Goal: Information Seeking & Learning: Find specific fact

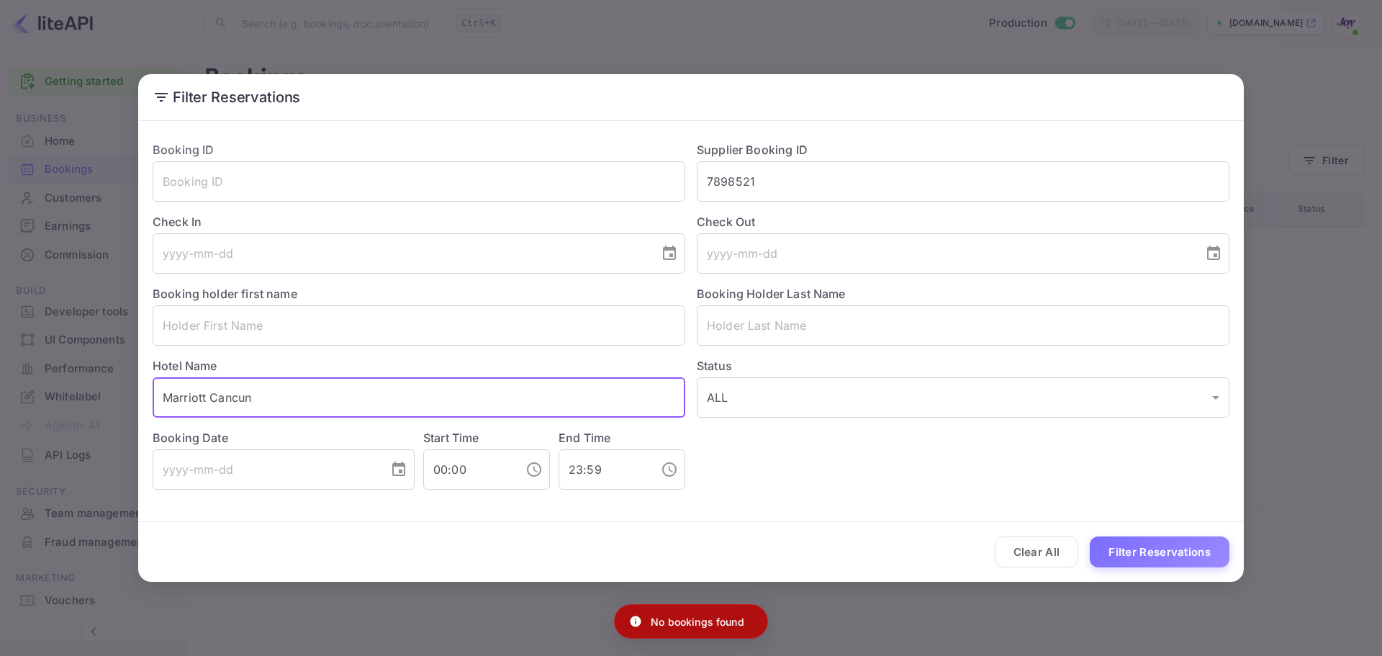
drag, startPoint x: 319, startPoint y: 395, endPoint x: 90, endPoint y: 398, distance: 228.9
click at [78, 398] on div "Filter Reservations Booking ID ​ Supplier Booking ID 7898521 ​ Check In ​ Check…" at bounding box center [691, 328] width 1382 height 656
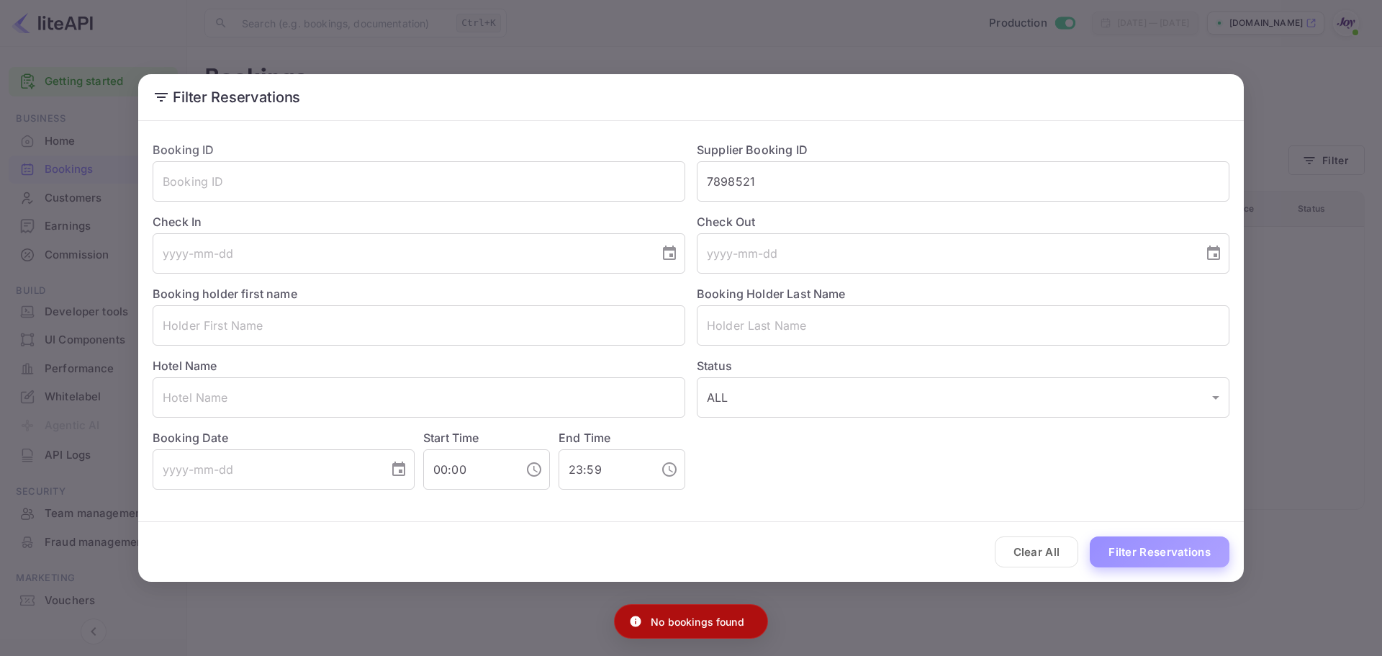
click at [1155, 558] on button "Filter Reservations" at bounding box center [1160, 551] width 140 height 31
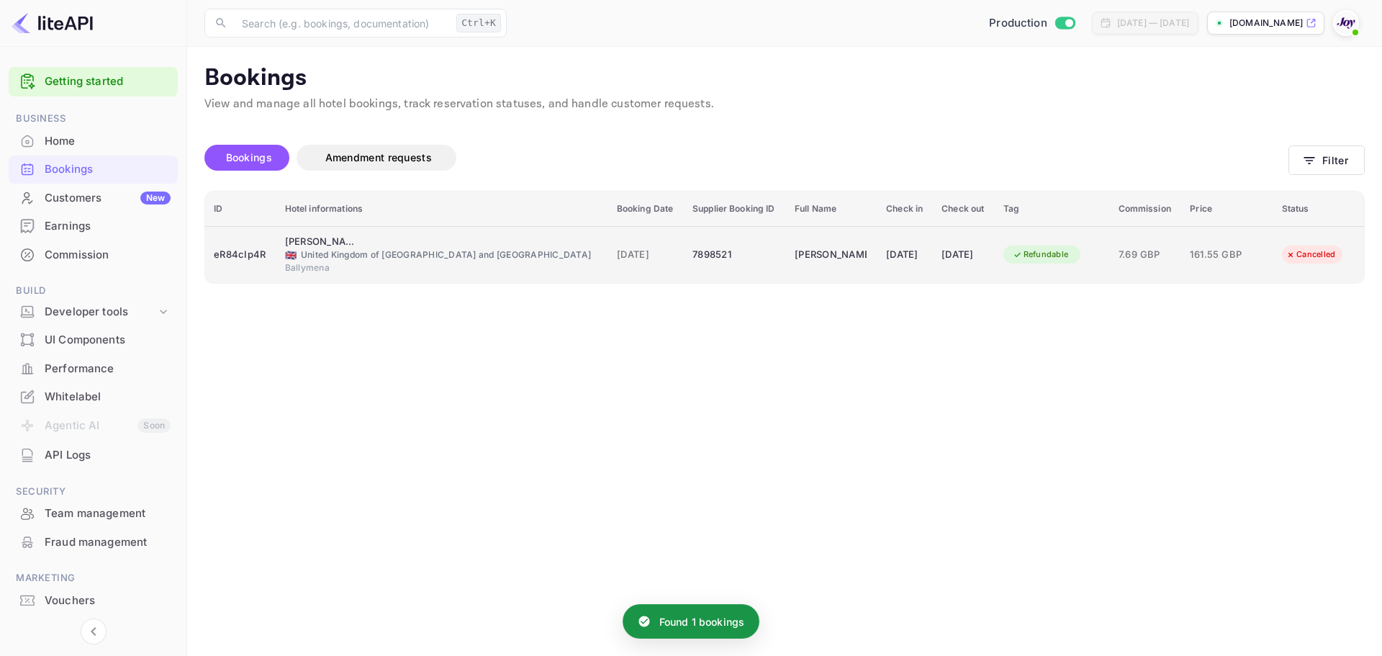
click at [608, 240] on td "[DATE]" at bounding box center [646, 254] width 76 height 57
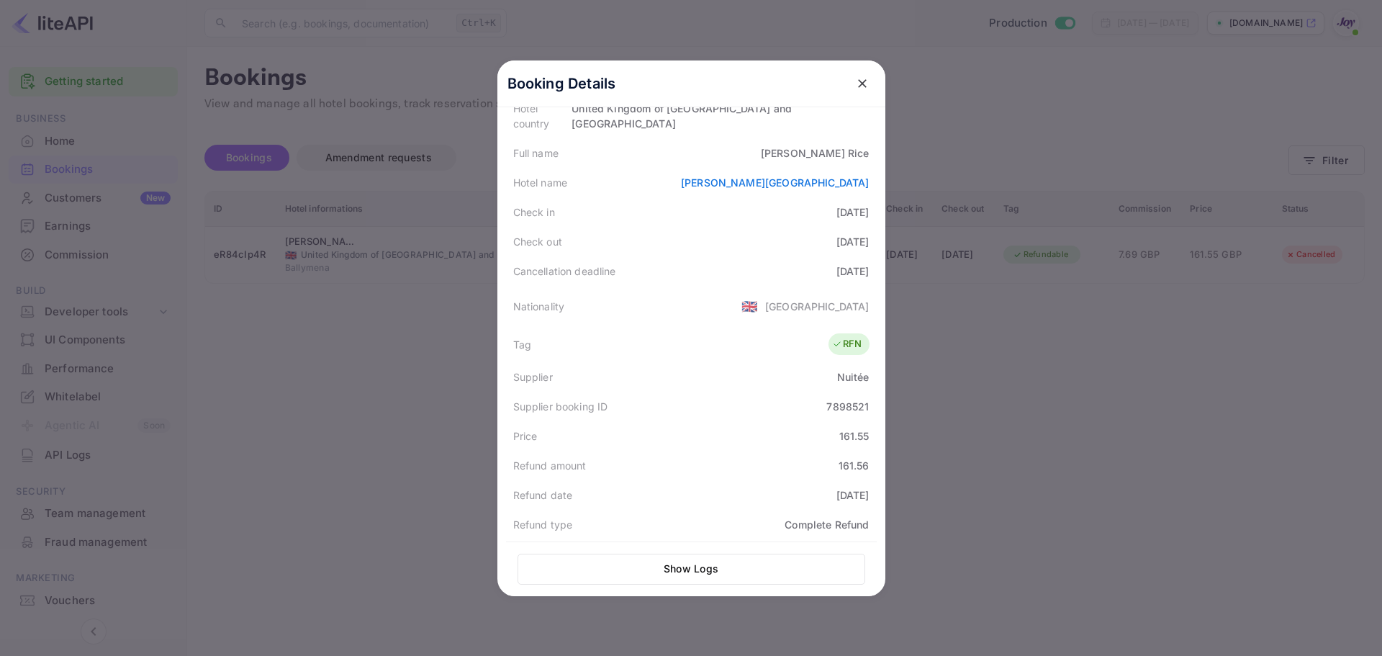
scroll to position [37, 0]
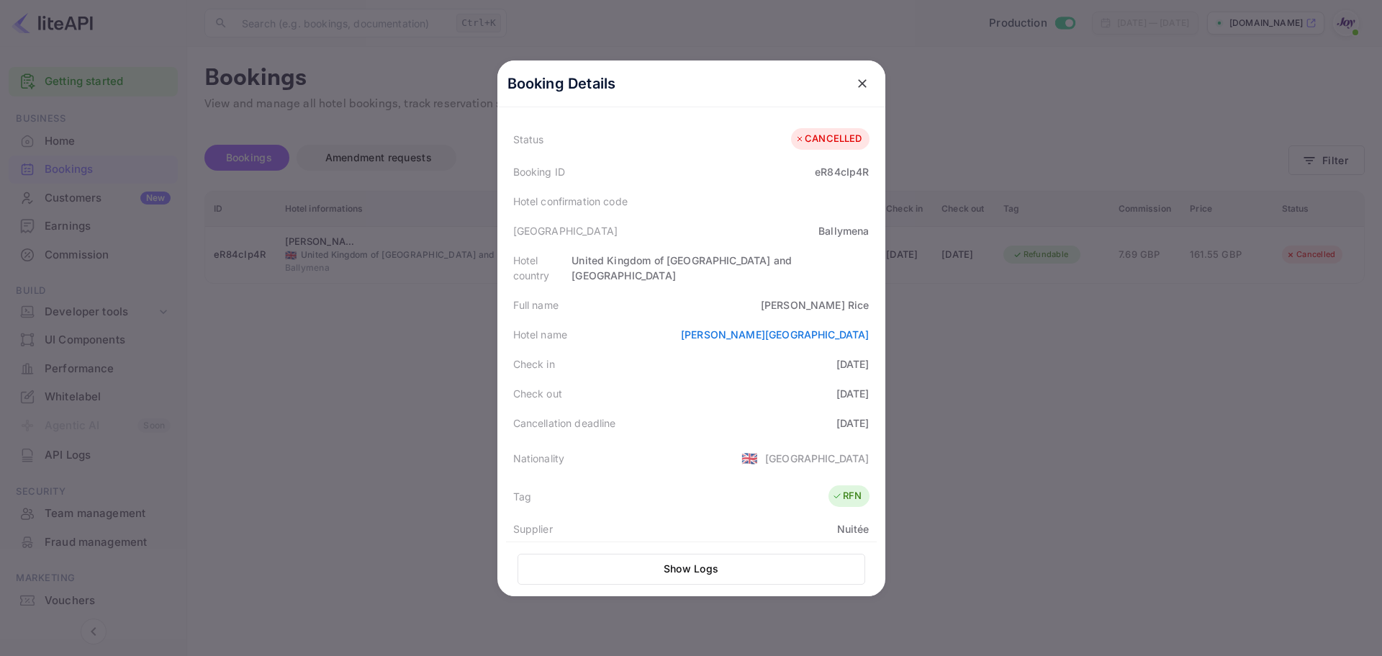
click at [1059, 335] on div at bounding box center [691, 328] width 1382 height 656
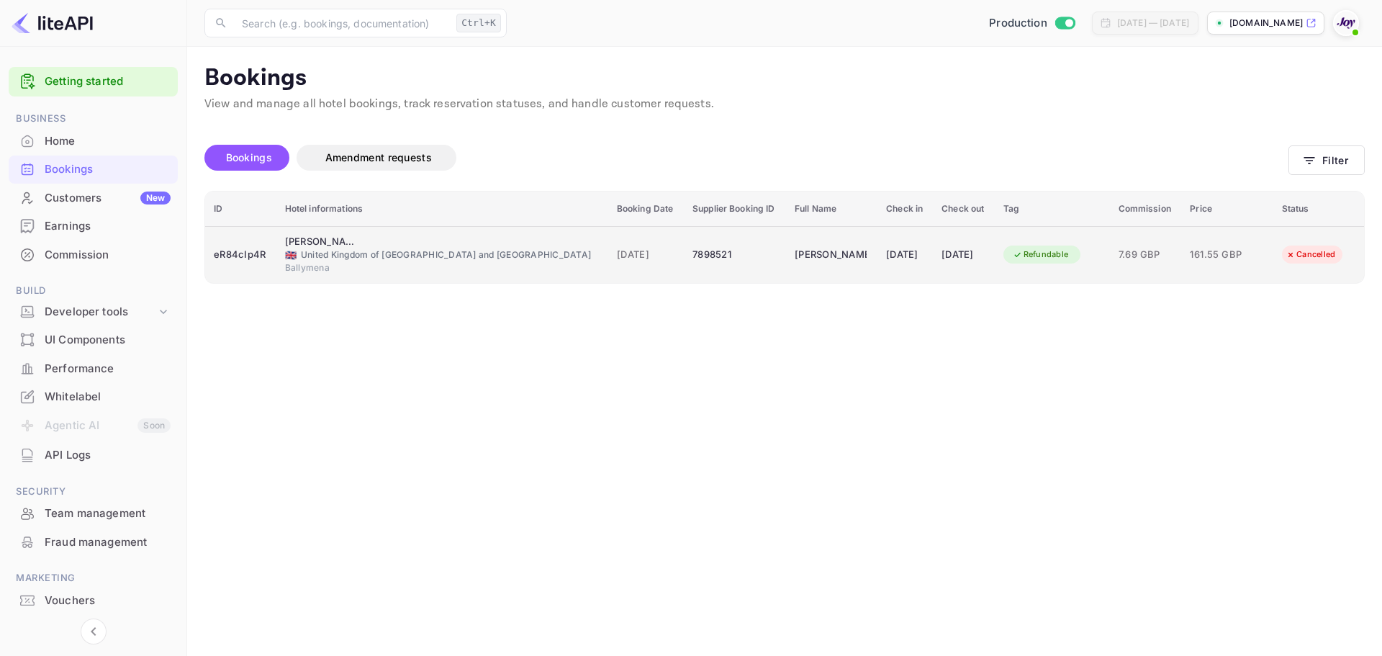
click at [1059, 262] on div "Refundable" at bounding box center [1040, 254] width 75 height 18
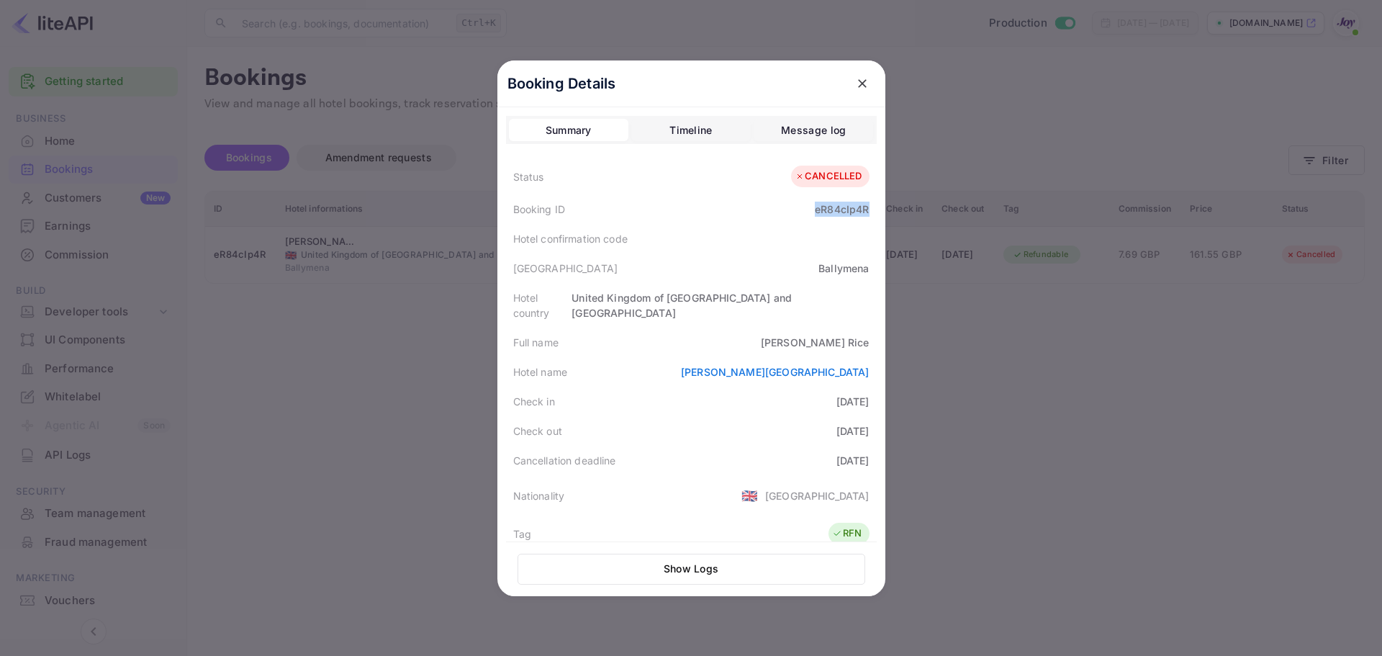
drag, startPoint x: 807, startPoint y: 211, endPoint x: 862, endPoint y: 209, distance: 55.4
click at [862, 209] on div "Booking ID eR84cIp4R" at bounding box center [691, 209] width 371 height 30
copy div "eR84cIp4R"
click at [1146, 369] on div at bounding box center [691, 328] width 1382 height 656
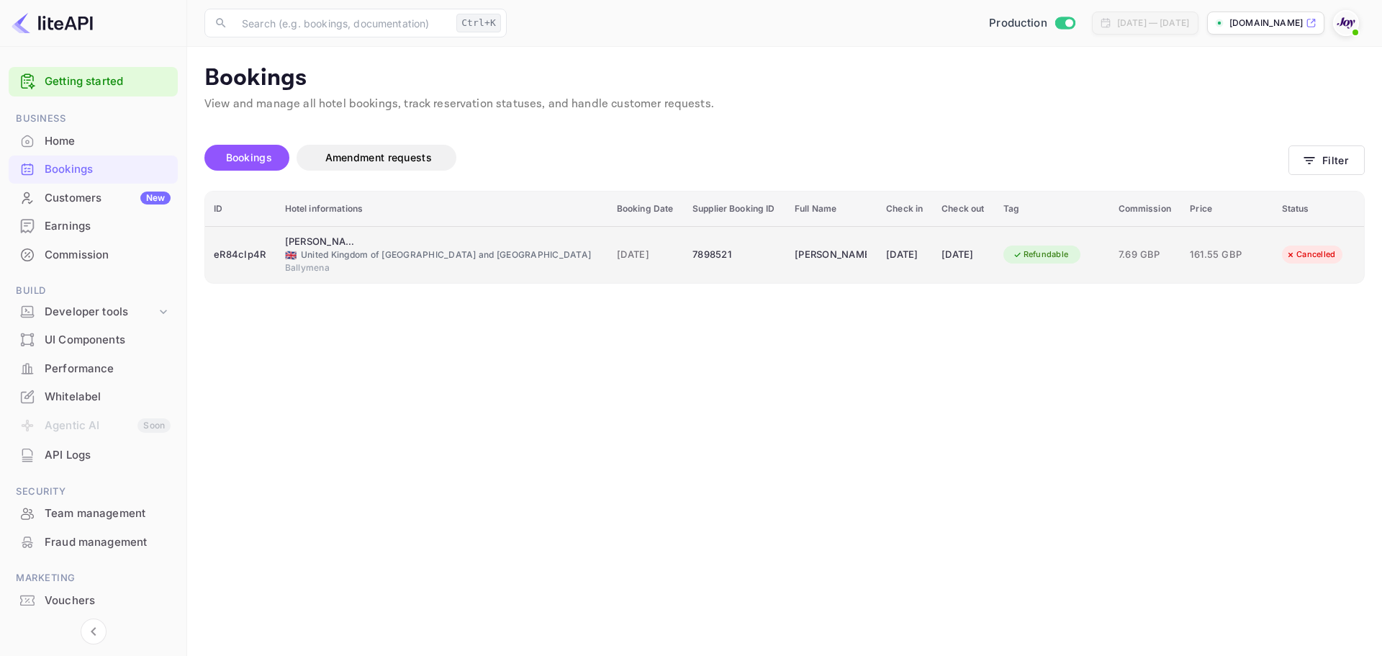
click at [281, 247] on td "[PERSON_NAME] Arms Hotel 🇬🇧 [GEOGRAPHIC_DATA] and [GEOGRAPHIC_DATA] [GEOGRAPHIC…" at bounding box center [442, 254] width 332 height 57
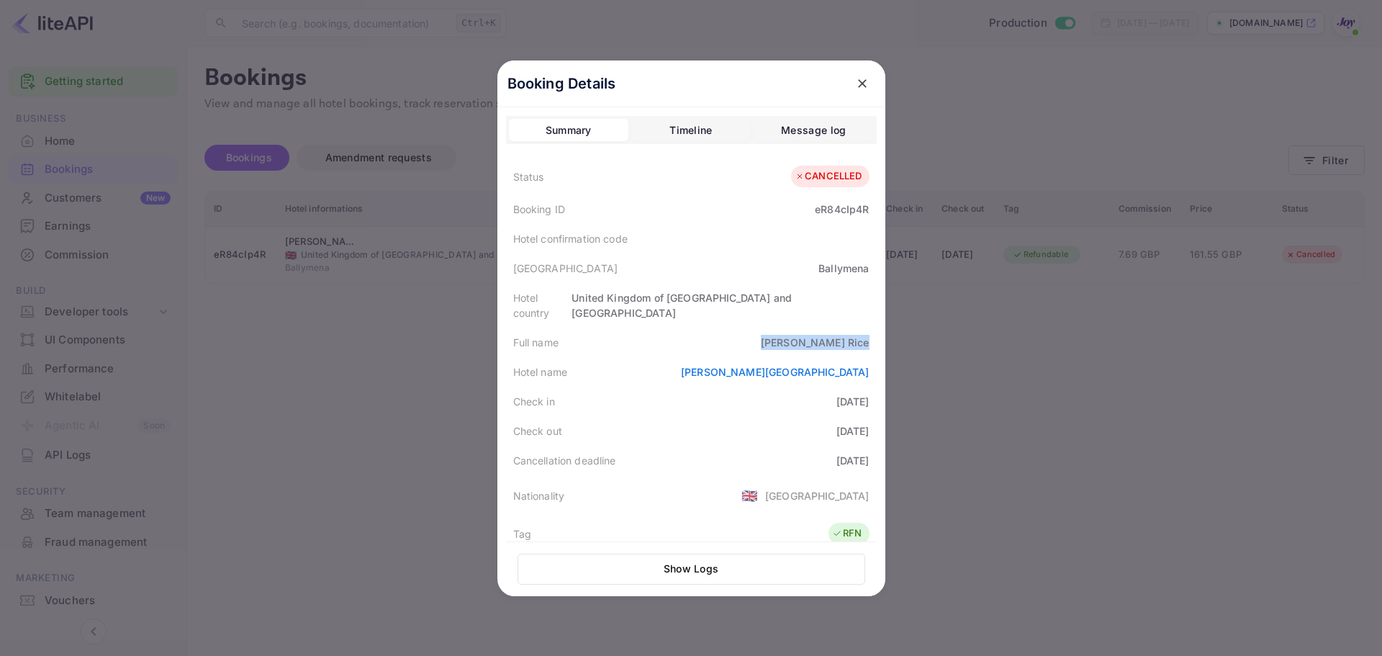
drag, startPoint x: 804, startPoint y: 328, endPoint x: 867, endPoint y: 331, distance: 63.4
click at [867, 331] on div "Full name [PERSON_NAME]" at bounding box center [691, 342] width 371 height 30
copy div "[PERSON_NAME]"
